Goal: Information Seeking & Learning: Find specific page/section

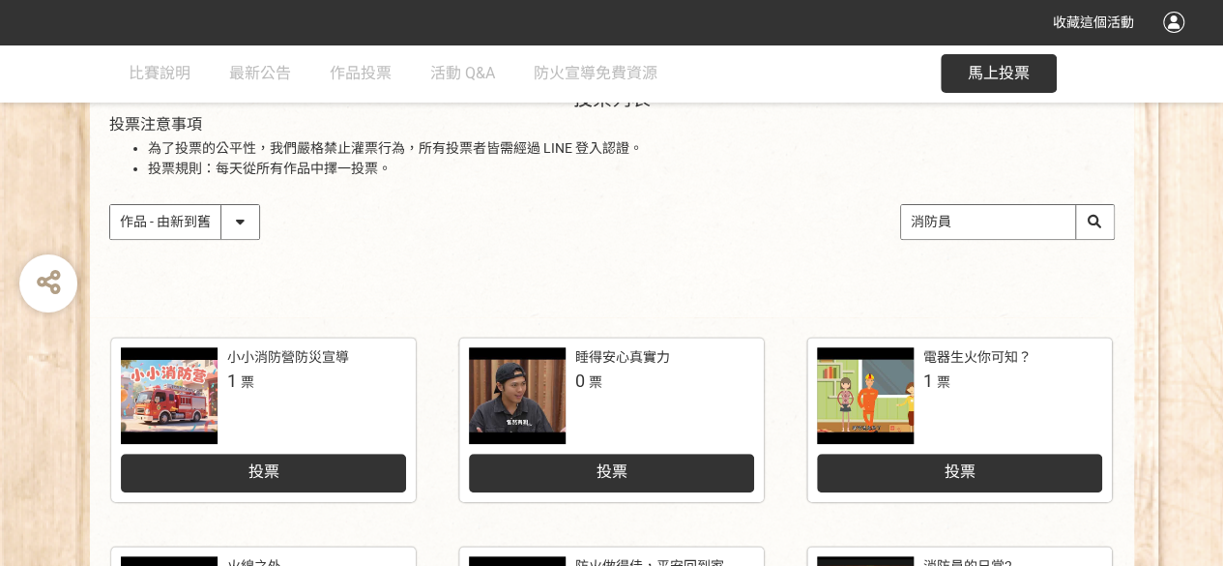
scroll to position [384, 0]
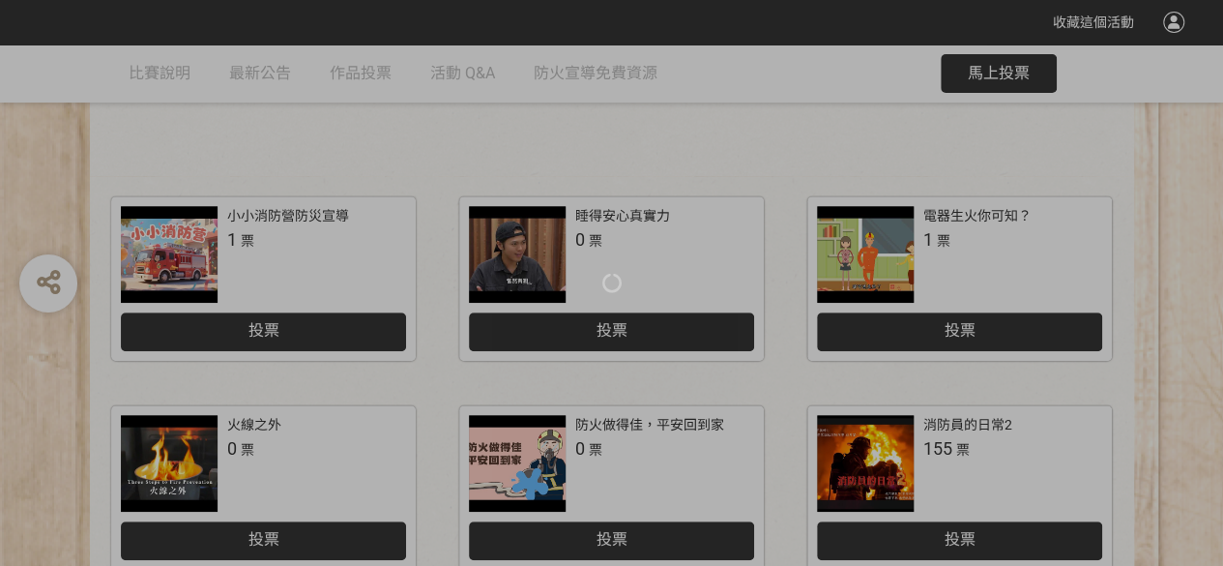
scroll to position [240, 0]
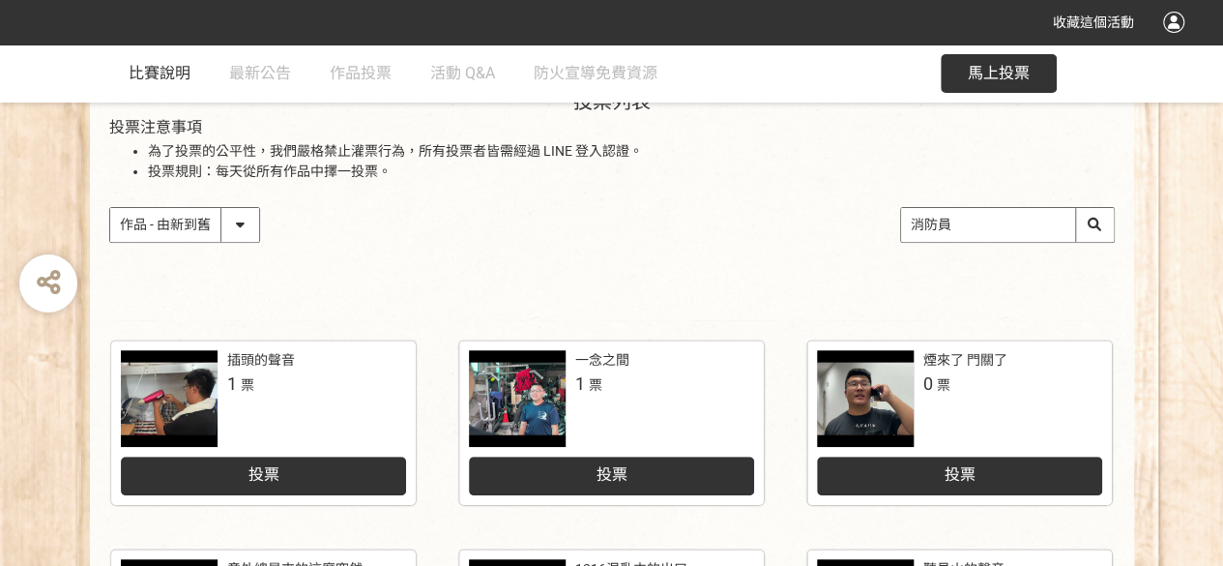
click at [160, 70] on span "比賽說明" at bounding box center [160, 73] width 62 height 18
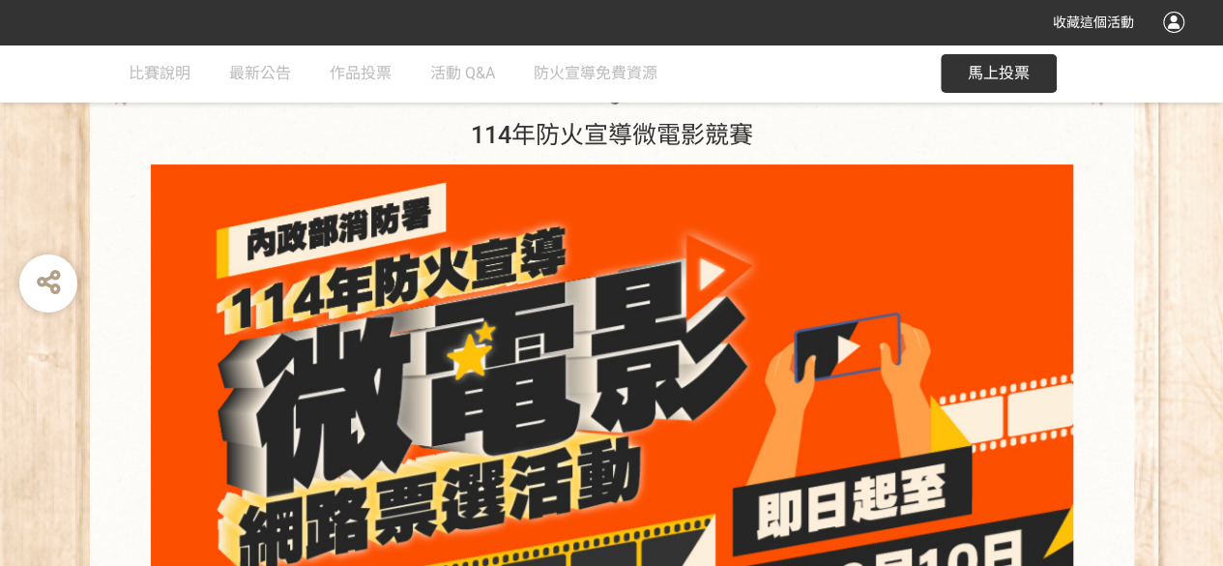
scroll to position [87, 0]
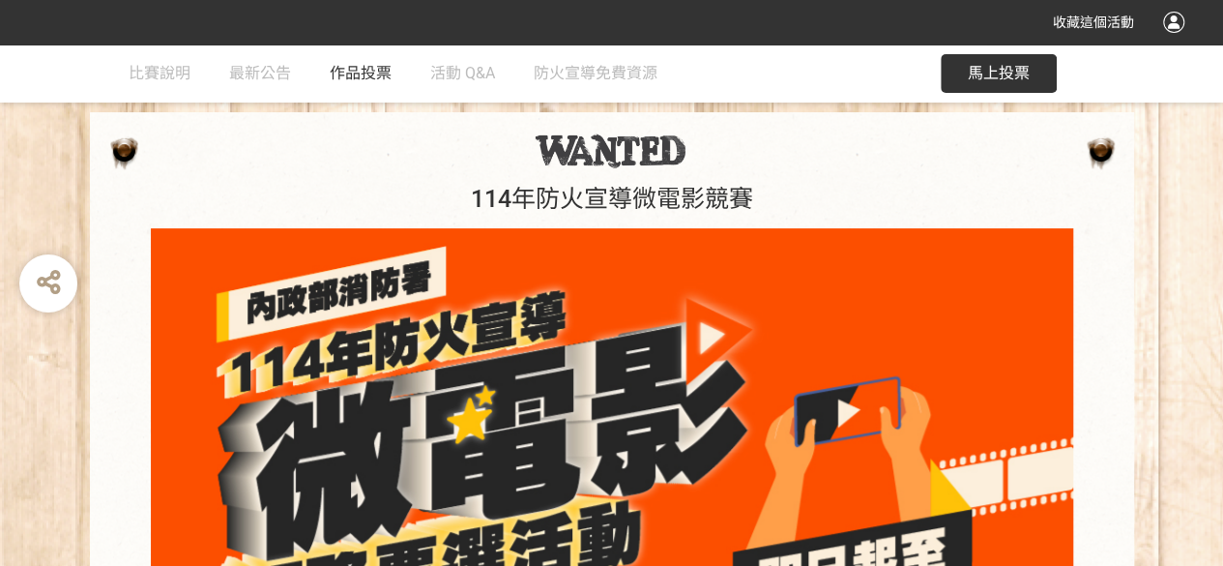
click at [371, 84] on link "作品投票" at bounding box center [361, 73] width 62 height 58
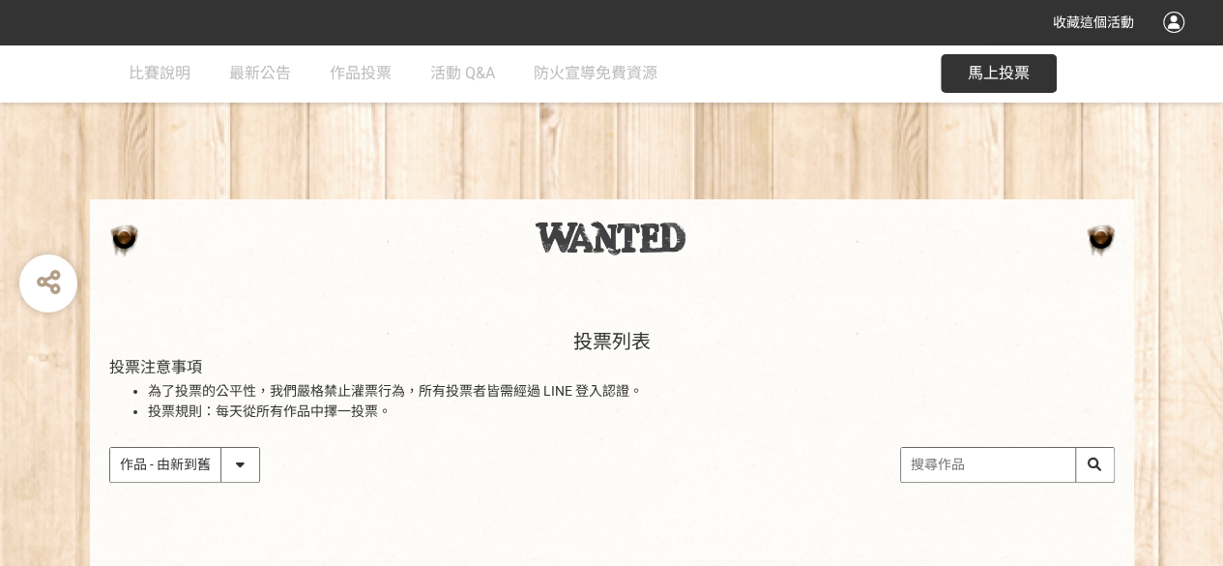
click at [968, 470] on input "search" at bounding box center [1007, 465] width 213 height 34
click at [1098, 474] on input "消防員" at bounding box center [1007, 465] width 213 height 34
click at [1098, 469] on input "消防員" at bounding box center [1007, 465] width 213 height 34
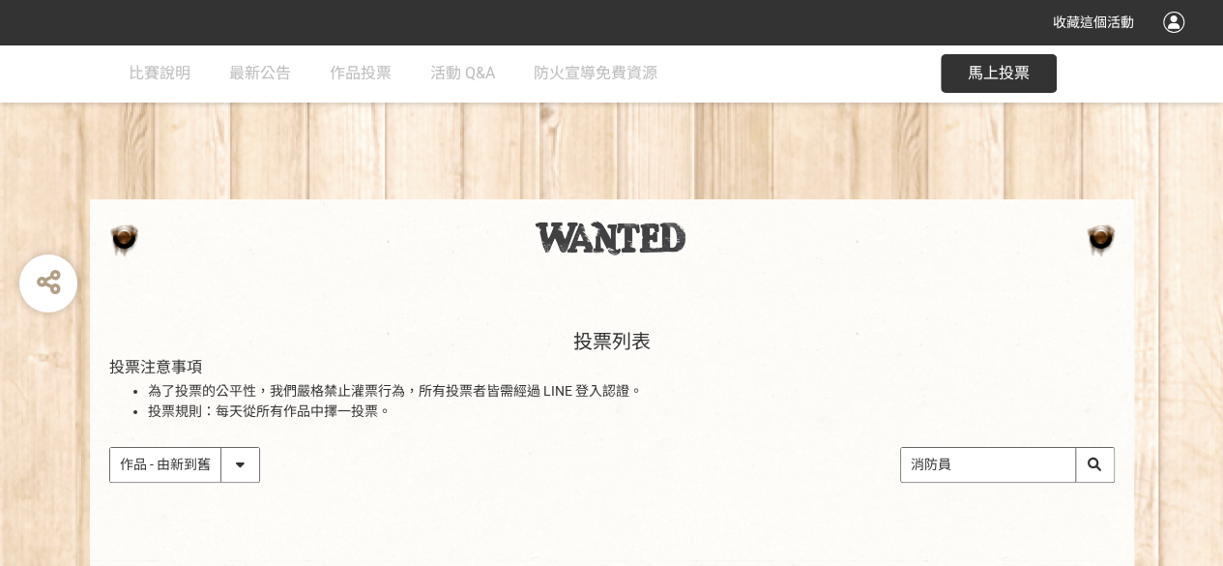
click at [1098, 469] on input "消防員" at bounding box center [1007, 465] width 213 height 34
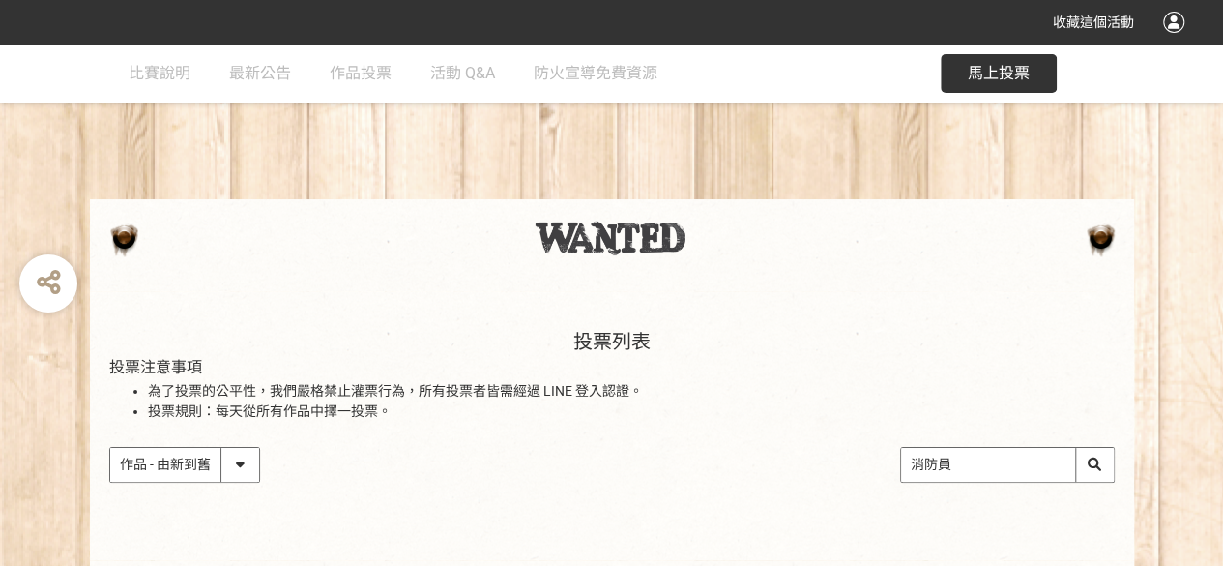
type input "消防員"
